Goal: Transaction & Acquisition: Purchase product/service

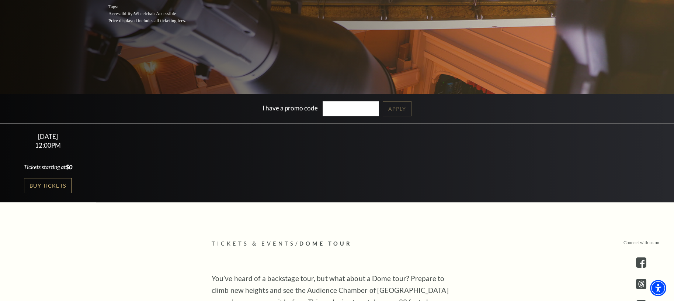
scroll to position [143, 0]
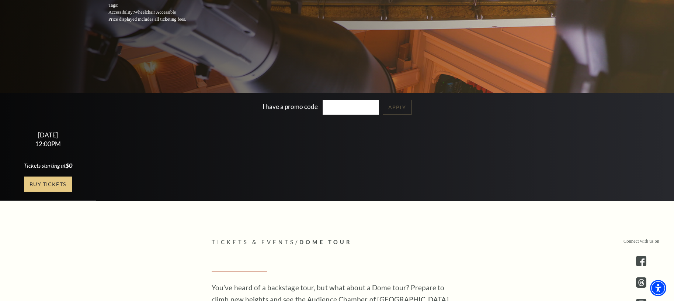
click at [53, 183] on link "Buy Tickets" at bounding box center [48, 183] width 48 height 15
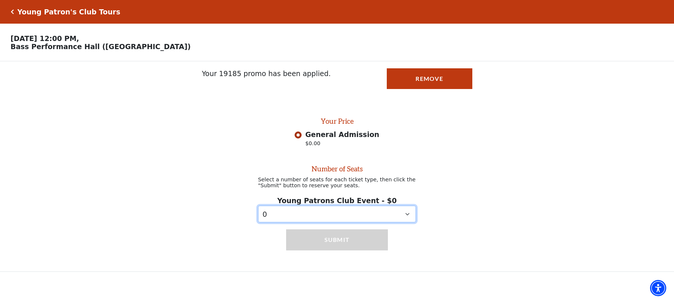
click at [341, 212] on select "0 1 2 3 4 5 6 7 8 9" at bounding box center [337, 213] width 158 height 17
select select "1"
click at [258, 206] on select "0 1 2 3 4 5 6 7 8 9" at bounding box center [337, 213] width 158 height 17
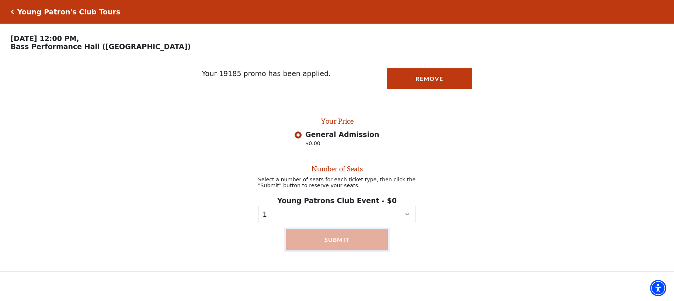
click at [323, 241] on button "Submit" at bounding box center [337, 239] width 102 height 21
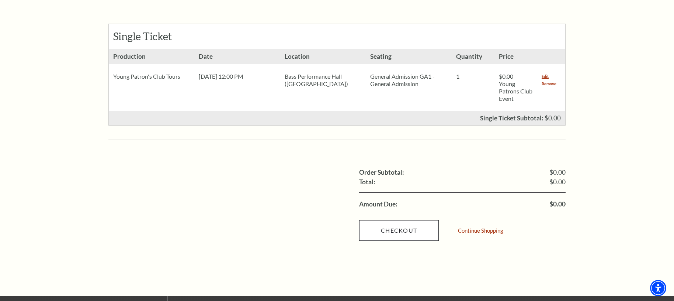
scroll to position [307, 0]
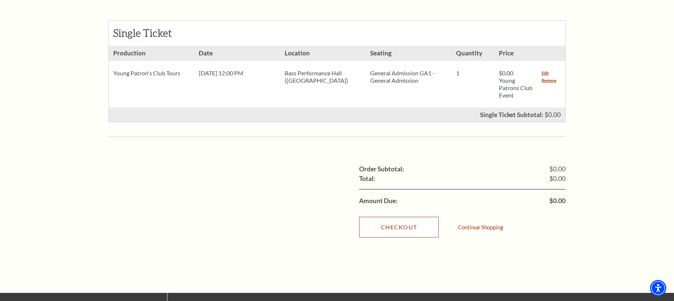
click at [404, 220] on link "Checkout" at bounding box center [399, 227] width 80 height 21
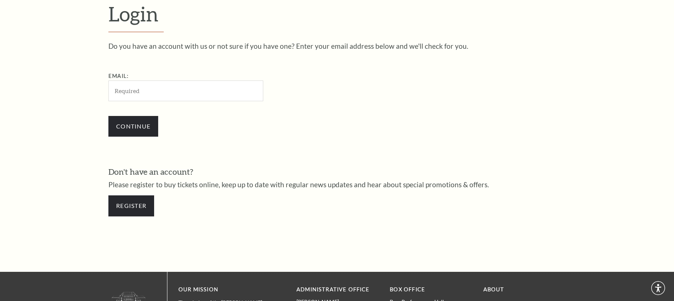
scroll to position [241, 0]
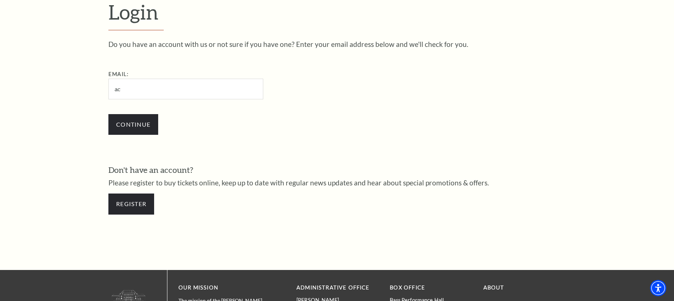
type input "acwelker@verizon.net"
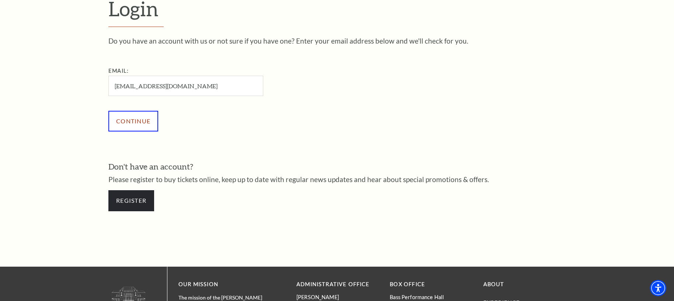
scroll to position [238, 0]
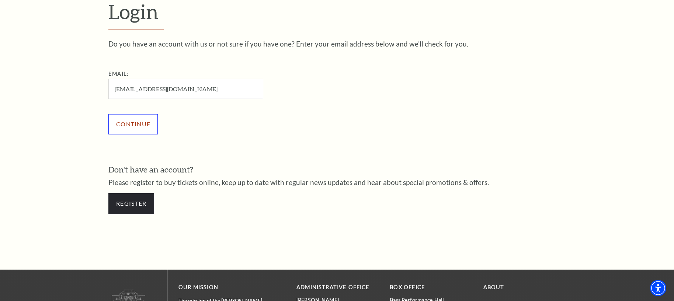
click at [108, 114] on input "Continue" at bounding box center [133, 124] width 50 height 21
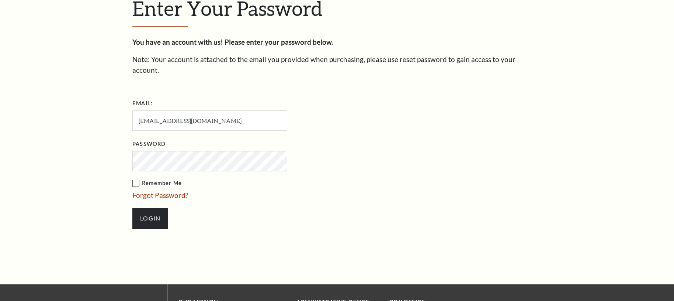
scroll to position [248, 0]
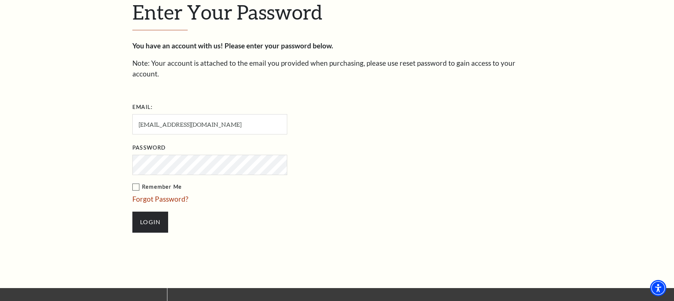
click at [132, 211] on input "Login" at bounding box center [150, 221] width 36 height 21
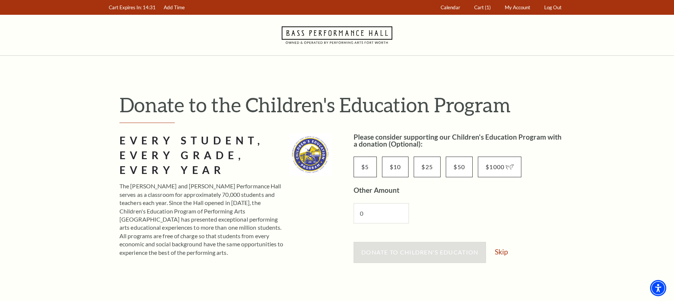
drag, startPoint x: 509, startPoint y: 252, endPoint x: 511, endPoint y: 247, distance: 4.9
click at [509, 252] on div "Donate to Children's Education Skip" at bounding box center [460, 256] width 212 height 28
click at [507, 252] on link "Skip" at bounding box center [501, 251] width 13 height 7
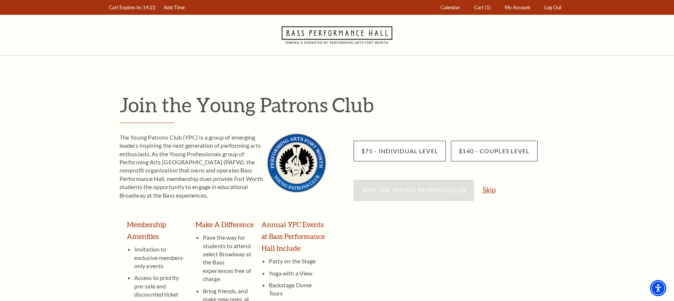
click at [490, 186] on link "Skip" at bounding box center [489, 189] width 13 height 7
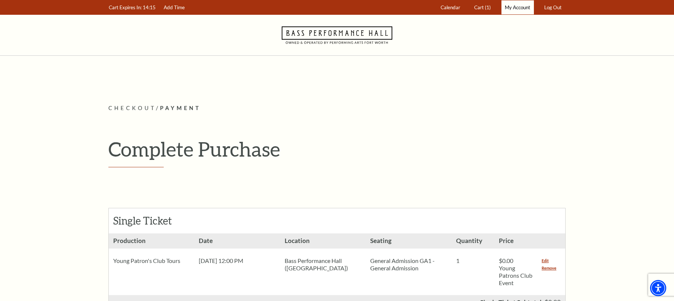
click at [508, 8] on span "My Account" at bounding box center [517, 7] width 25 height 6
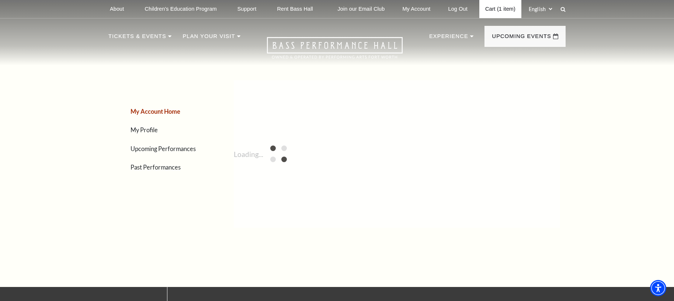
click at [491, 5] on link "Cart (1 item)" at bounding box center [501, 9] width 42 height 18
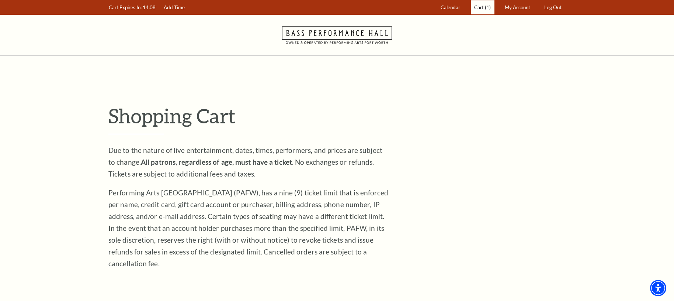
click at [481, 8] on span "Cart" at bounding box center [479, 7] width 10 height 6
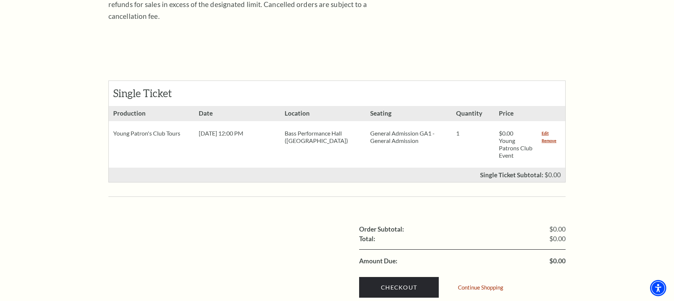
scroll to position [253, 0]
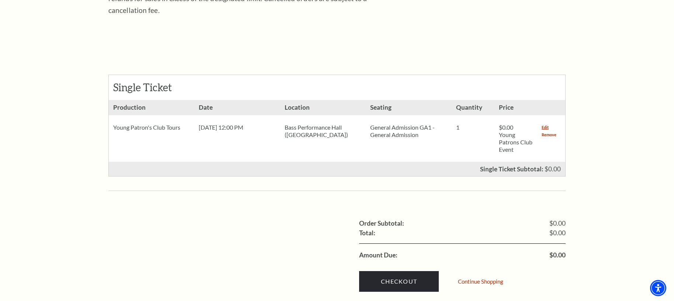
click at [550, 131] on link "Remove" at bounding box center [549, 134] width 15 height 7
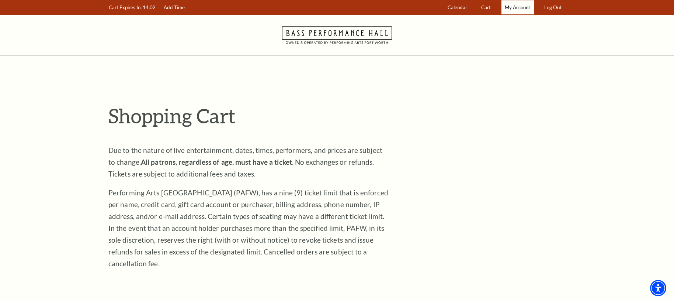
click at [515, 7] on span "My Account" at bounding box center [517, 7] width 25 height 6
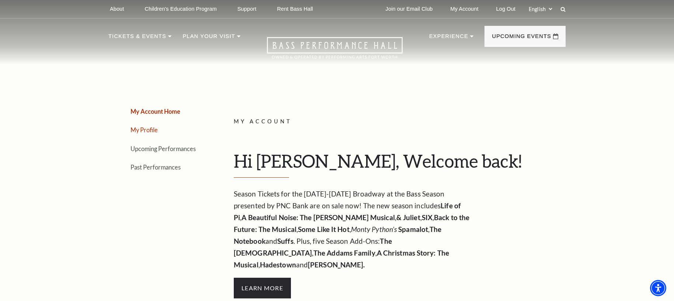
click at [140, 127] on link "My Profile" at bounding box center [144, 129] width 27 height 7
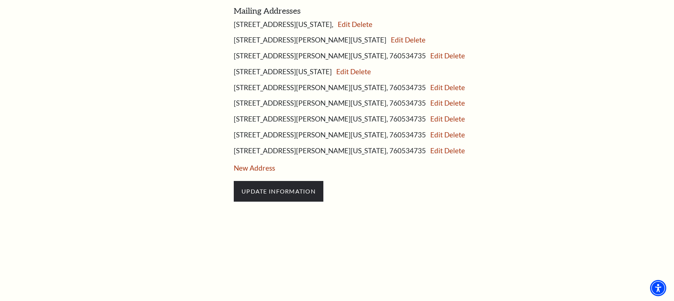
scroll to position [539, 0]
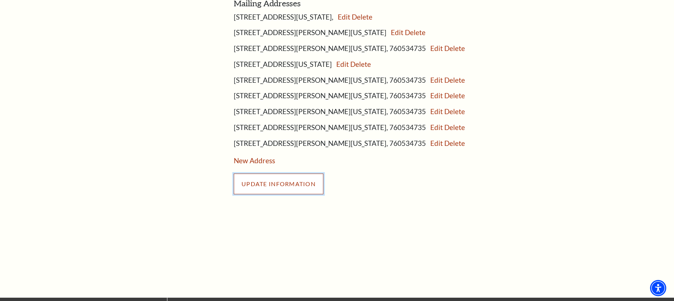
click at [255, 184] on input "UPDATE INFORMATION" at bounding box center [279, 183] width 90 height 21
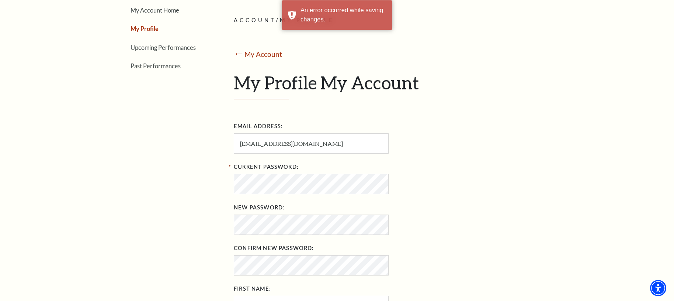
scroll to position [0, 0]
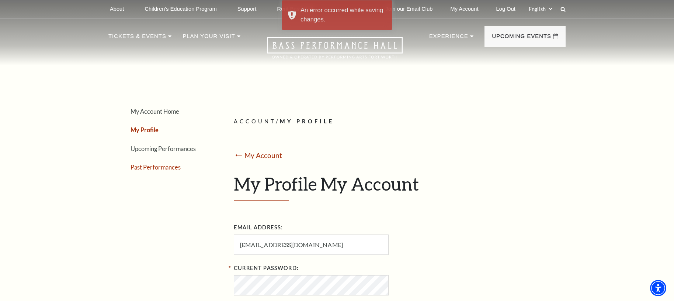
click at [141, 168] on link "Past Performances" at bounding box center [156, 166] width 50 height 7
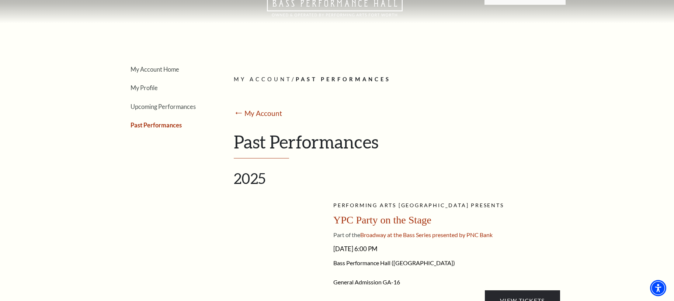
scroll to position [11, 0]
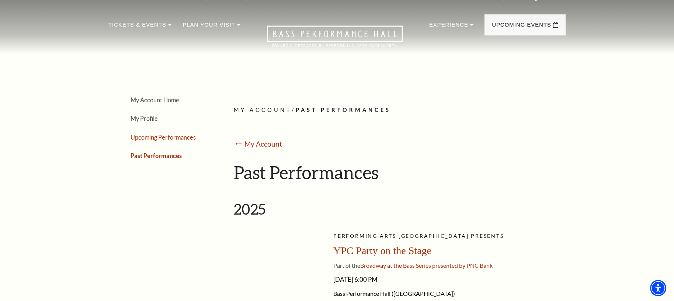
drag, startPoint x: 141, startPoint y: 136, endPoint x: 137, endPoint y: 136, distance: 4.4
click at [141, 136] on link "Upcoming Performances" at bounding box center [163, 137] width 65 height 7
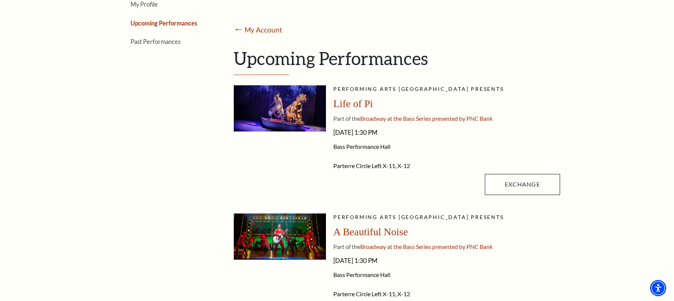
scroll to position [0, 0]
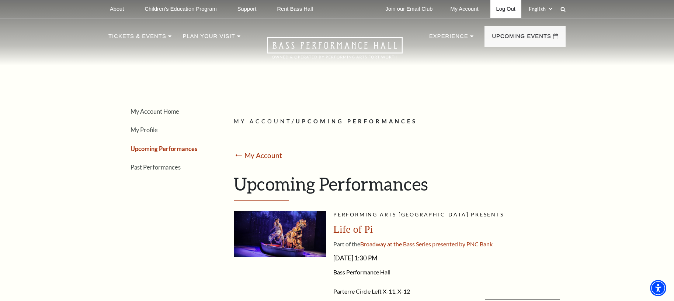
click at [506, 10] on link "Log Out" at bounding box center [506, 9] width 31 height 18
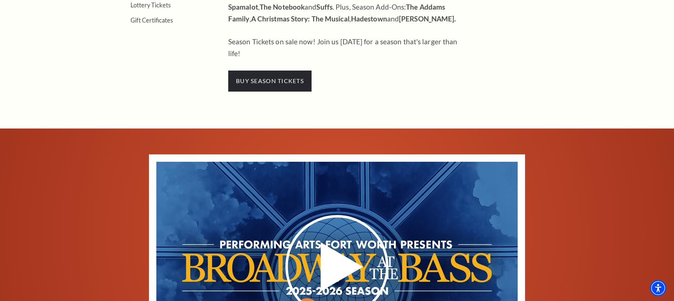
scroll to position [338, 0]
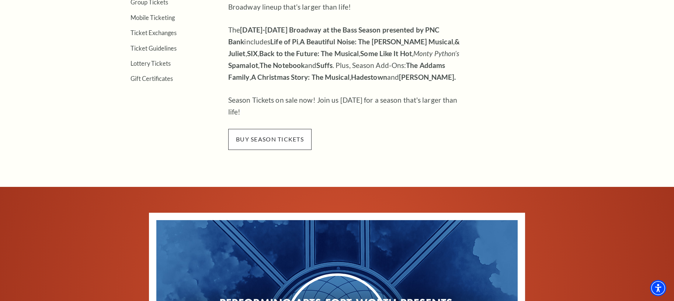
click at [261, 129] on span "buy season tickets" at bounding box center [269, 139] width 83 height 21
